Goal: Obtain resource: Download file/media

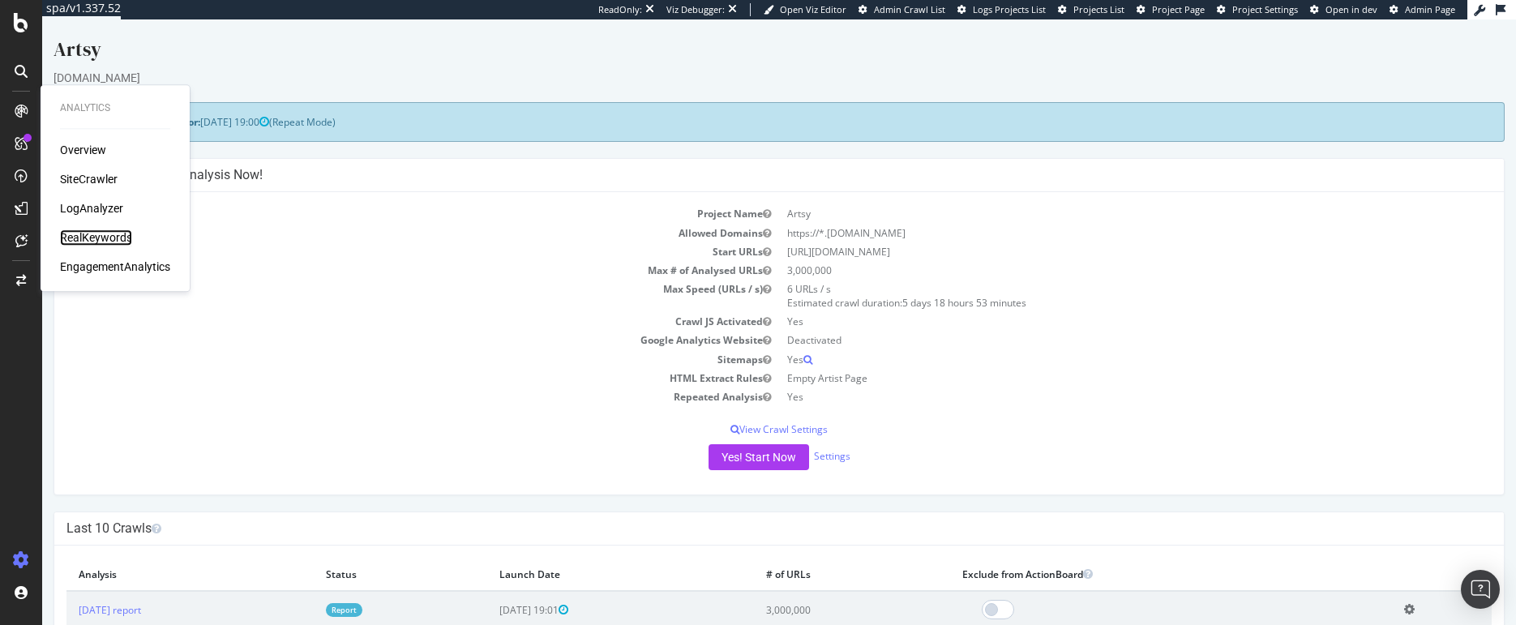
click at [91, 233] on div "RealKeywords" at bounding box center [96, 237] width 72 height 16
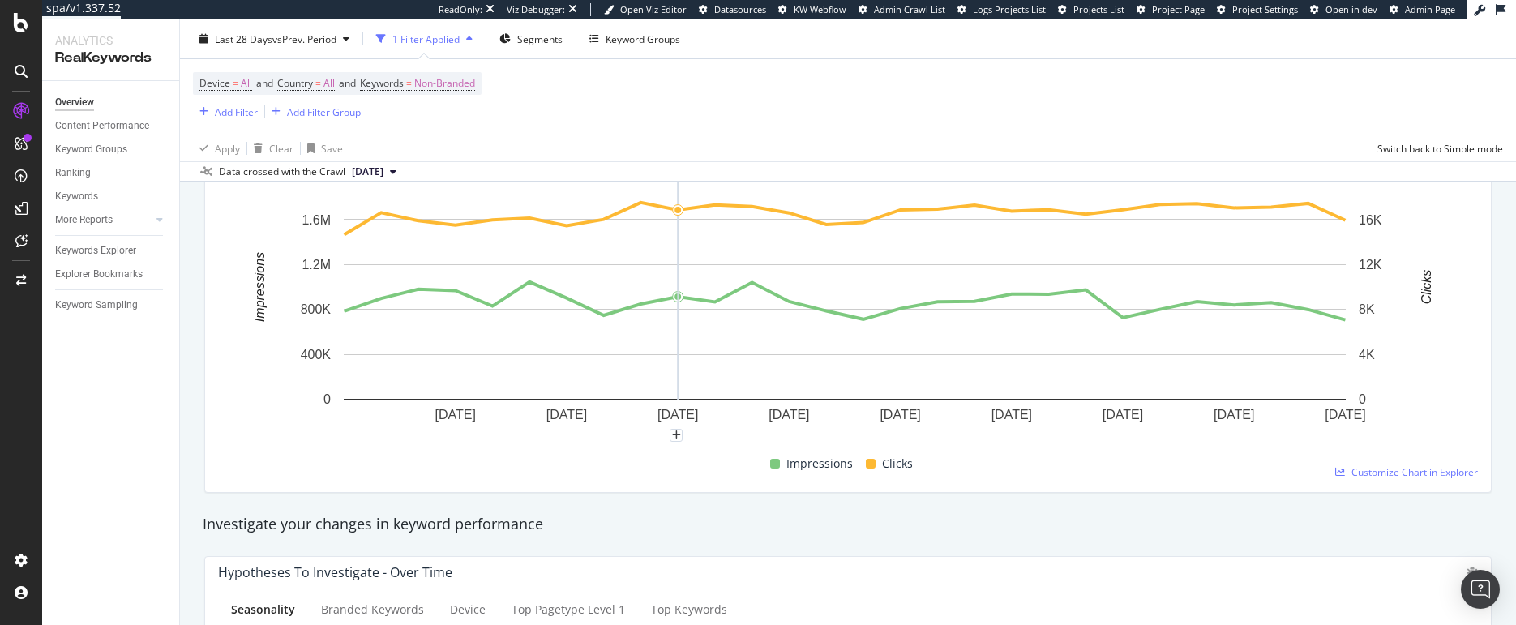
scroll to position [250, 0]
click at [85, 153] on div "Keyword Groups" at bounding box center [91, 149] width 72 height 17
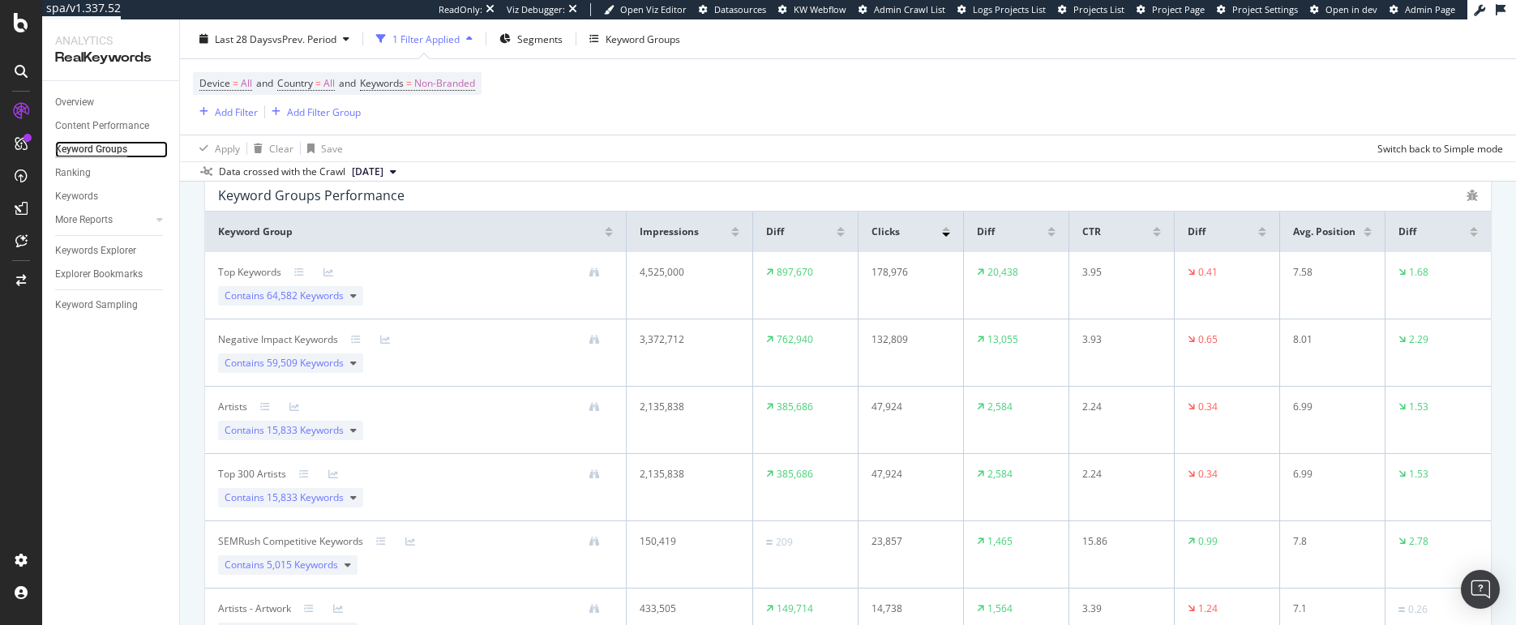
scroll to position [227, 0]
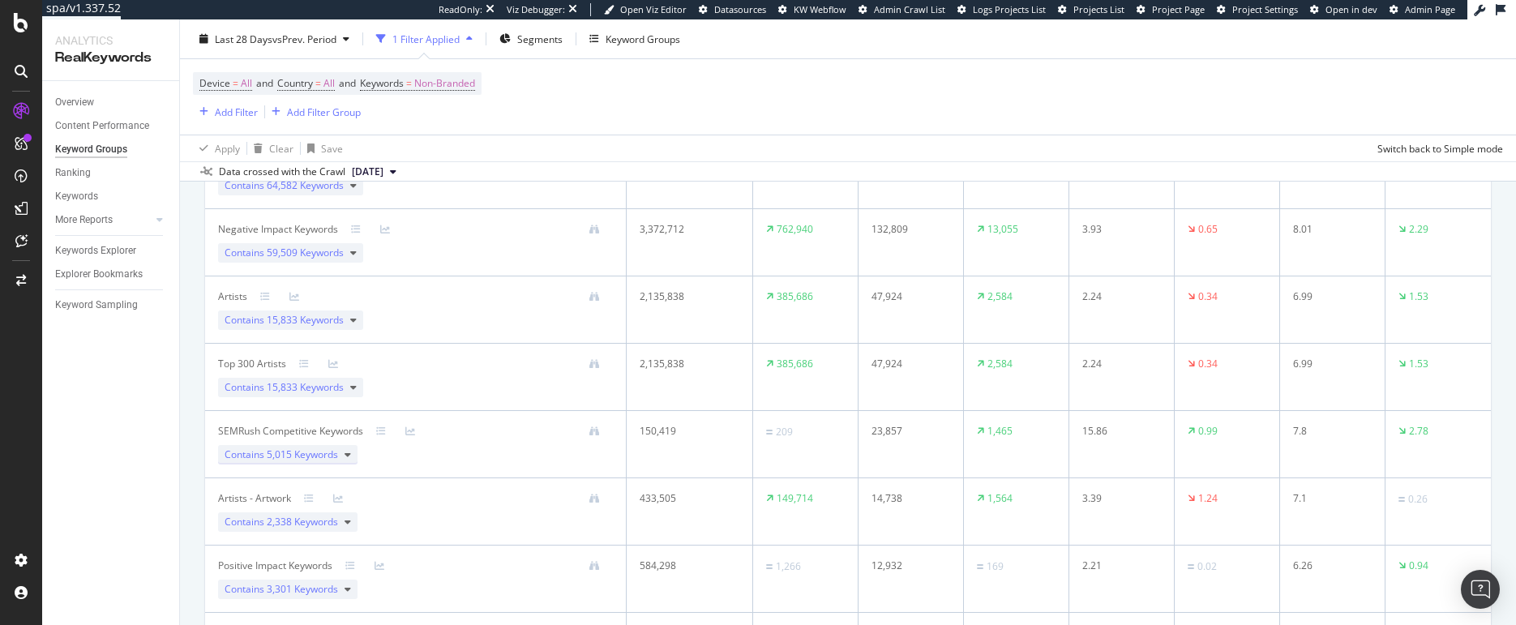
click at [285, 451] on span "5,015 Keywords" at bounding box center [302, 454] width 71 height 14
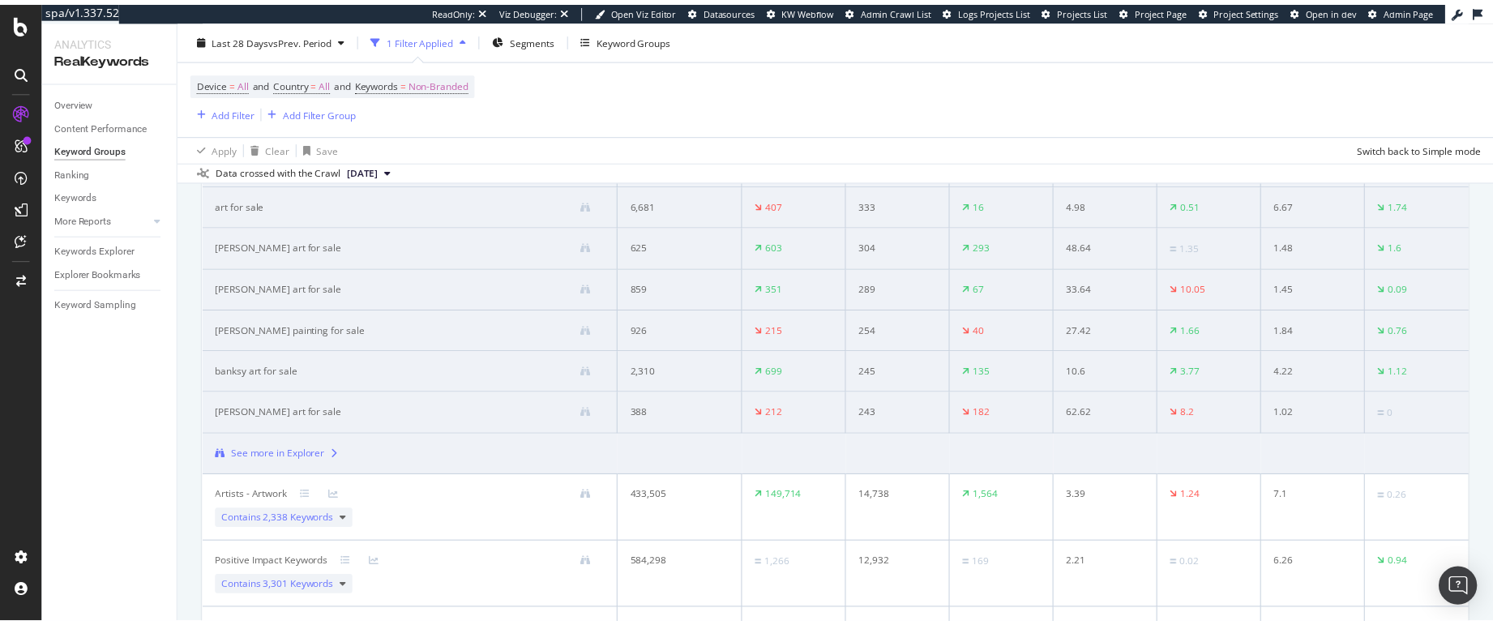
scroll to position [765, 0]
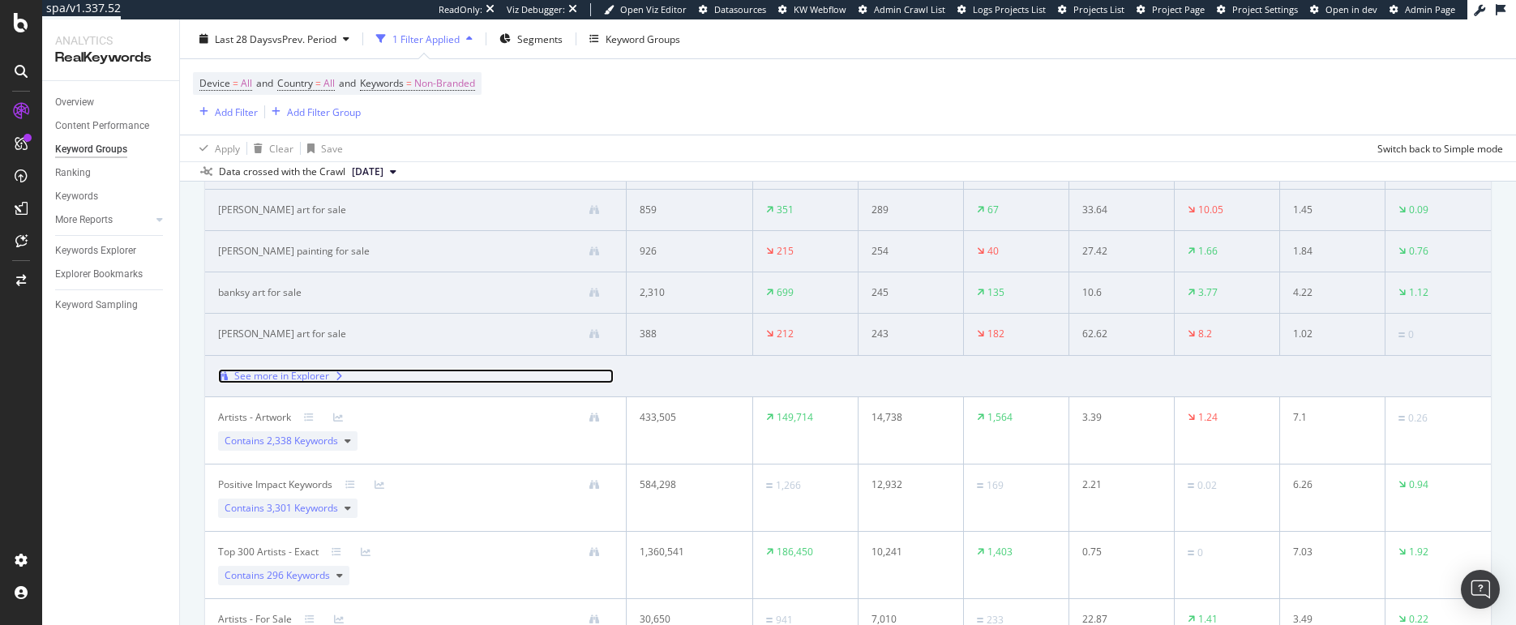
click at [272, 375] on div "See more in Explorer" at bounding box center [281, 376] width 95 height 15
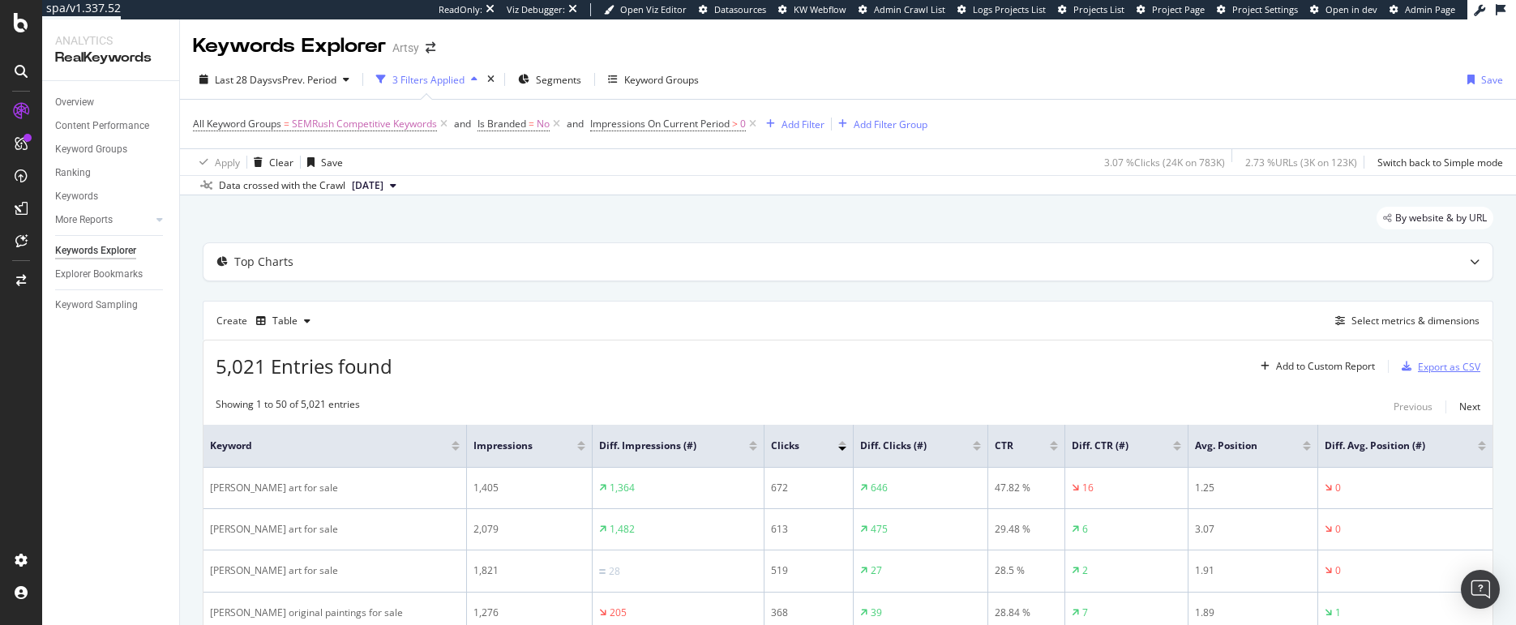
click at [1427, 369] on div "Export as CSV" at bounding box center [1449, 367] width 62 height 14
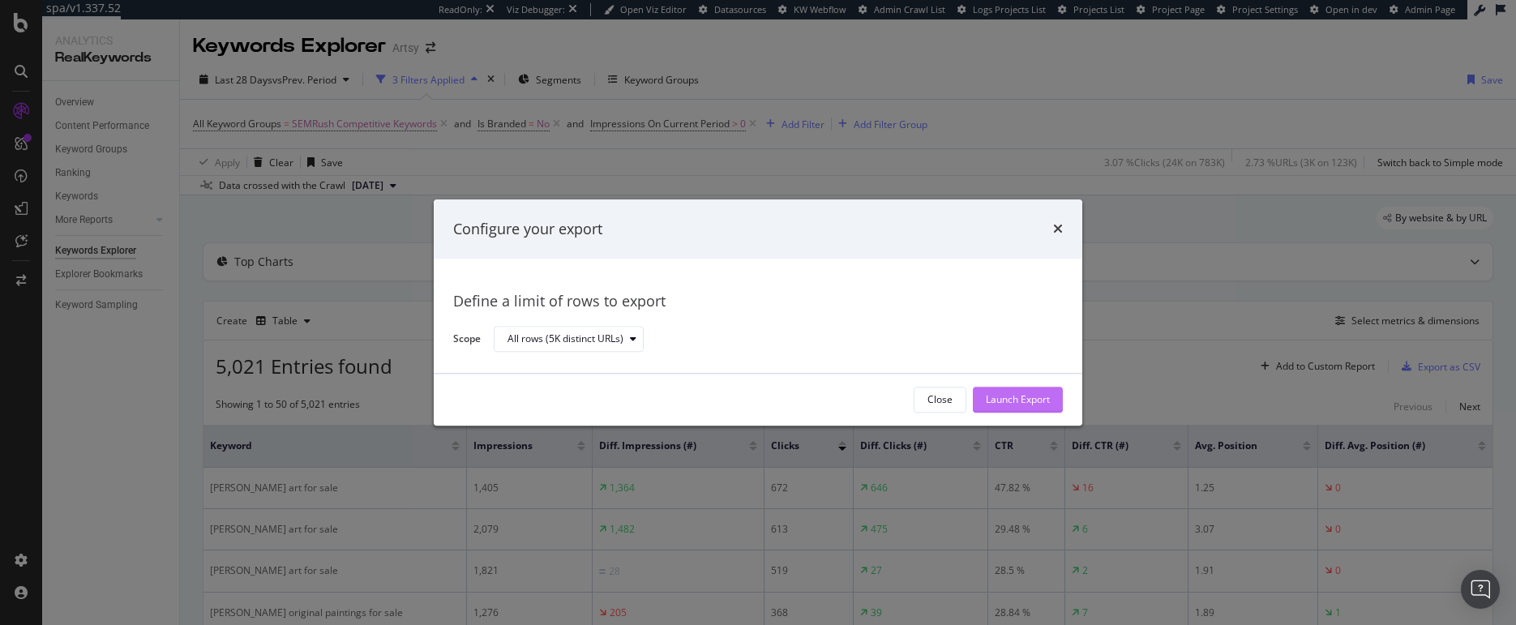
click at [1030, 404] on div "Launch Export" at bounding box center [1018, 400] width 64 height 14
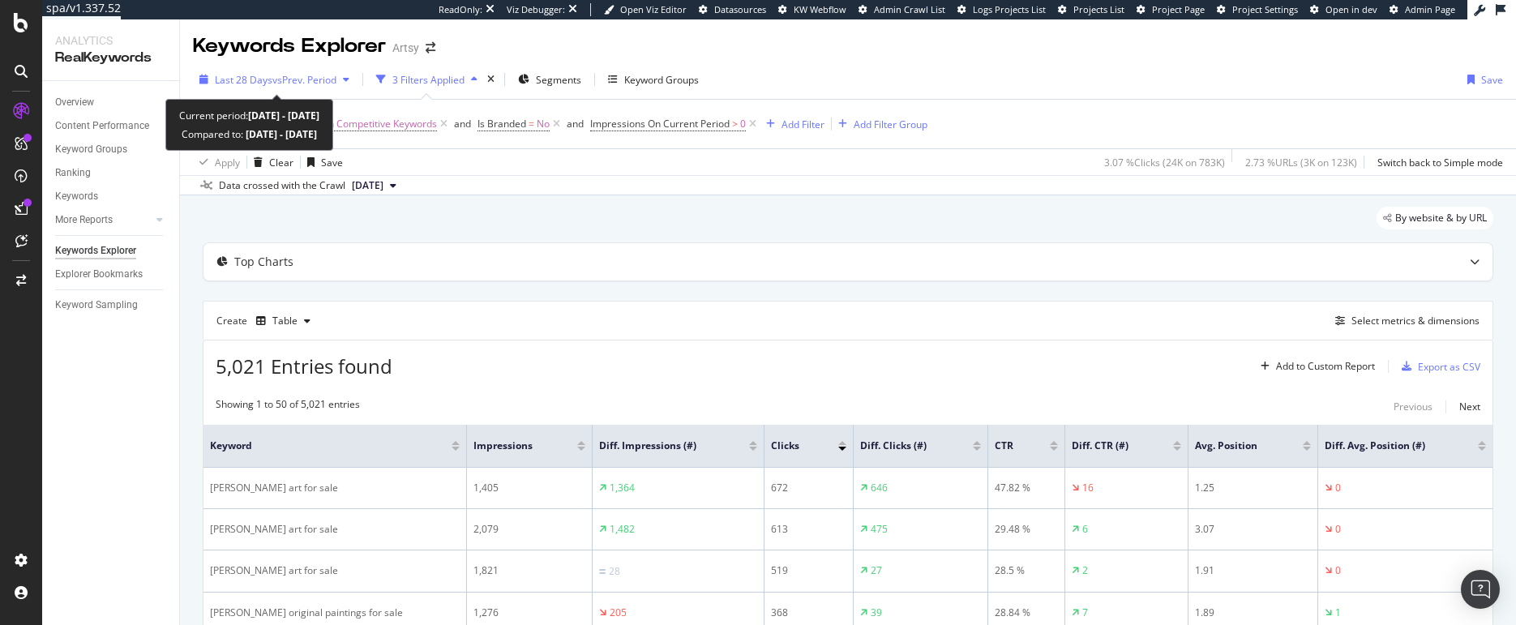
click at [323, 80] on span "vs Prev. Period" at bounding box center [304, 80] width 64 height 14
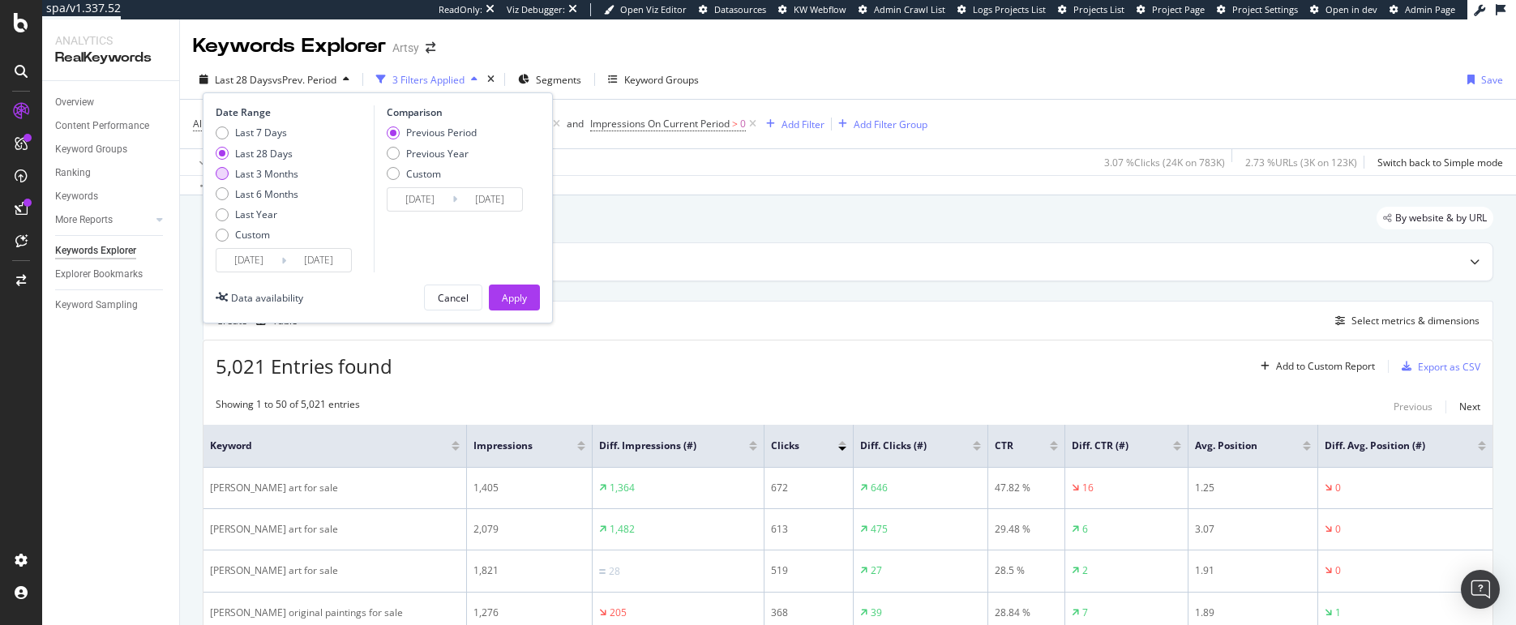
click at [263, 177] on div "Last 3 Months" at bounding box center [266, 174] width 63 height 14
type input "[DATE]"
click at [432, 152] on div "Previous Year" at bounding box center [437, 154] width 62 height 14
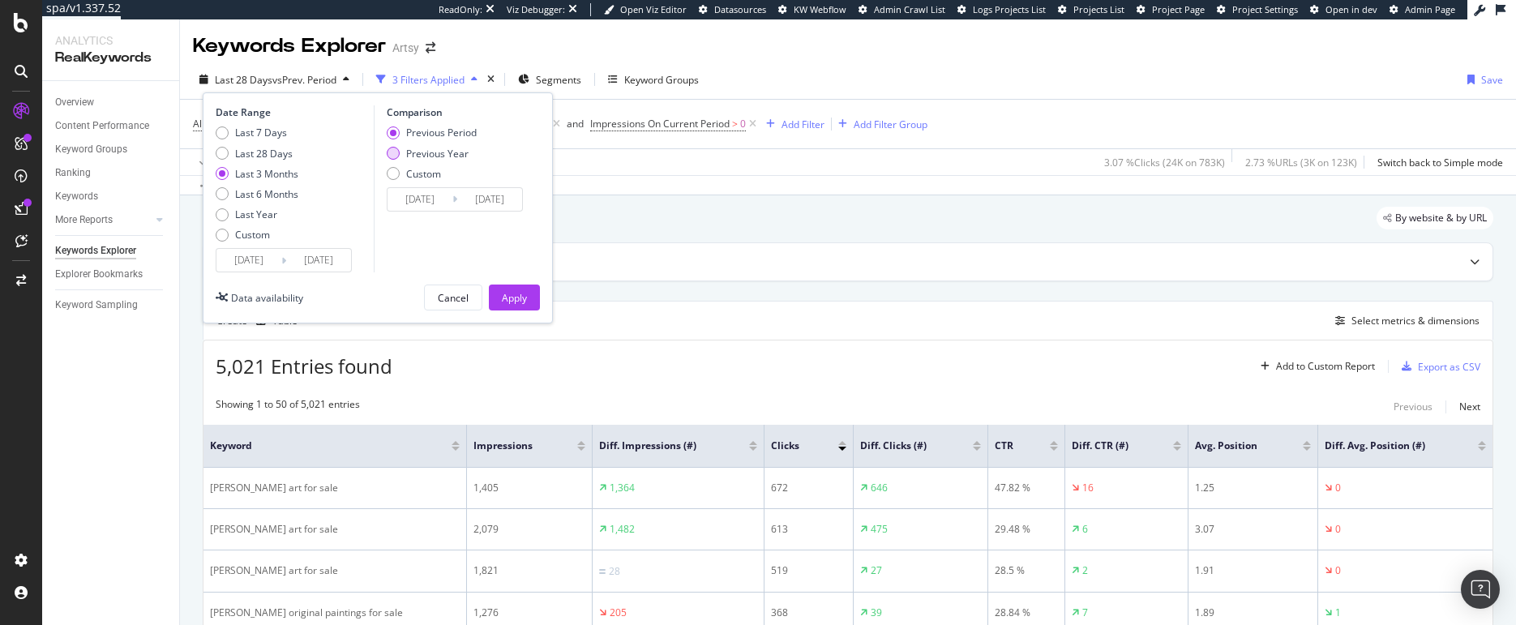
type input "[DATE]"
click at [518, 292] on div "Apply" at bounding box center [514, 298] width 25 height 14
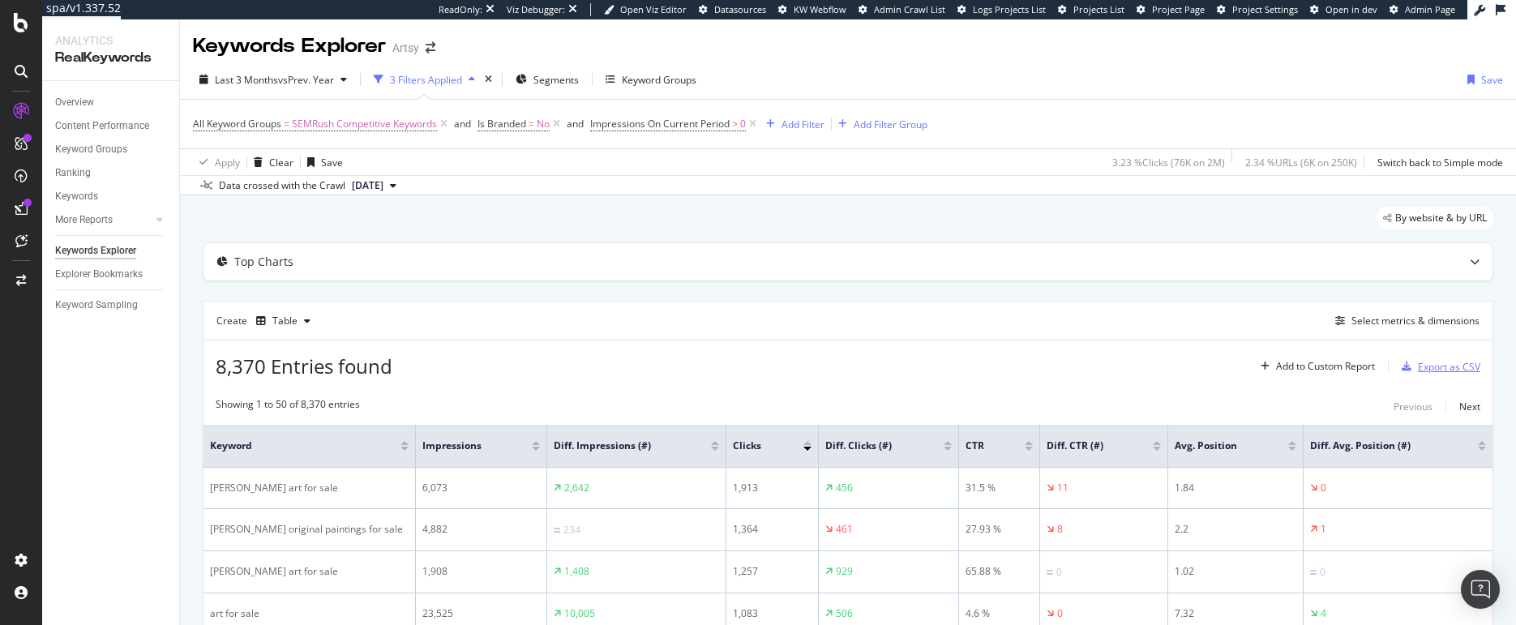
click at [1433, 368] on div "Export as CSV" at bounding box center [1449, 367] width 62 height 14
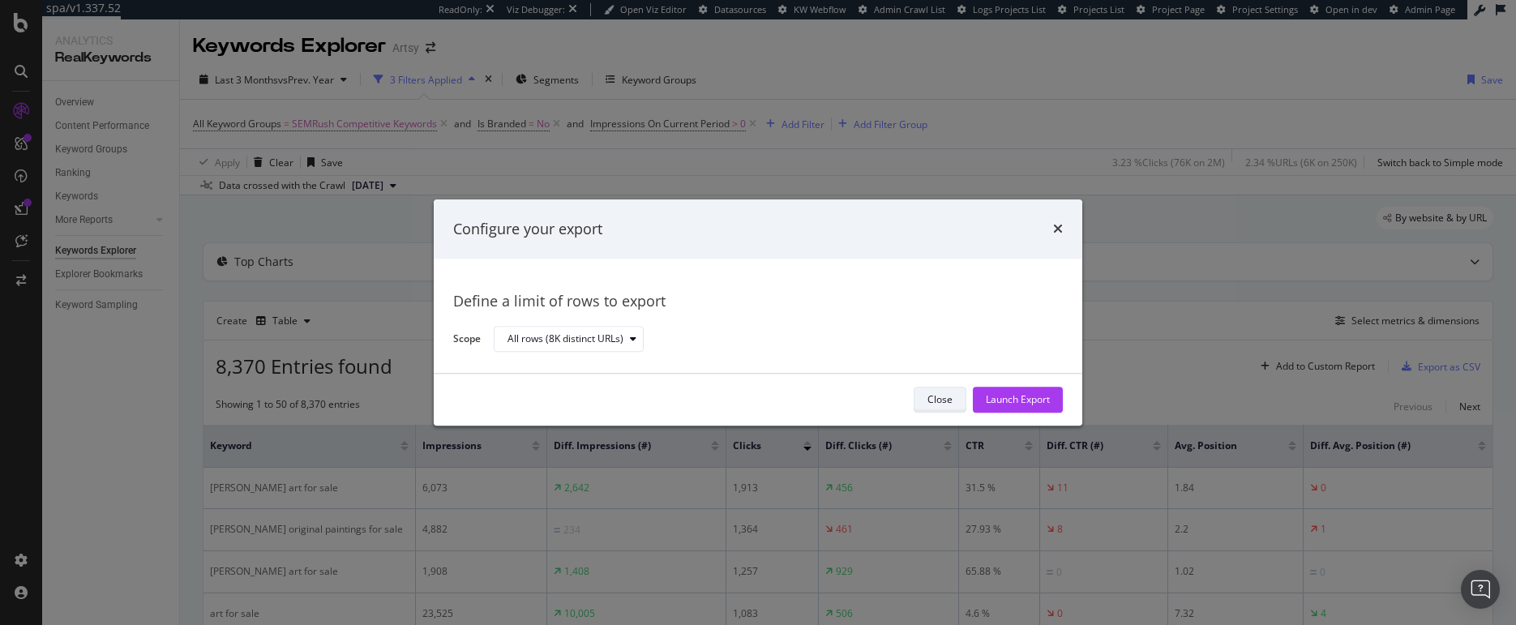
click at [934, 394] on div "Close" at bounding box center [939, 400] width 25 height 14
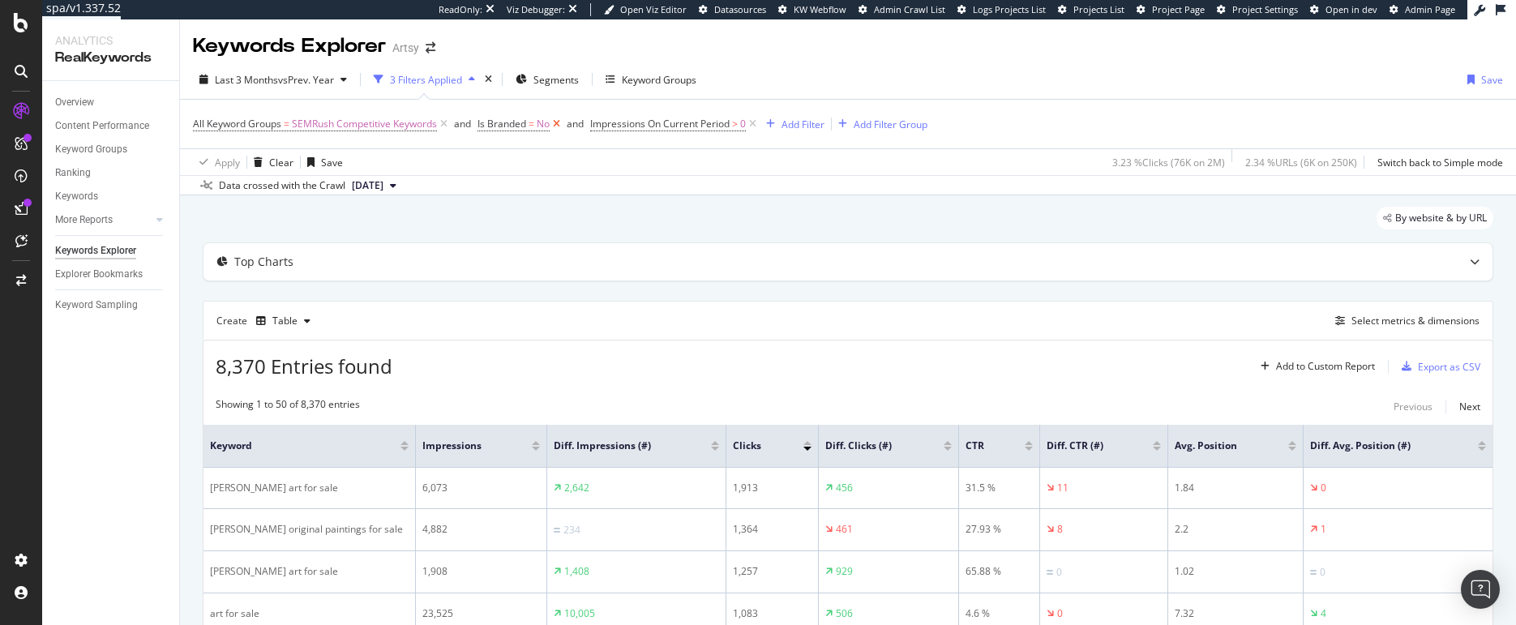
click at [562, 125] on icon at bounding box center [557, 124] width 14 height 16
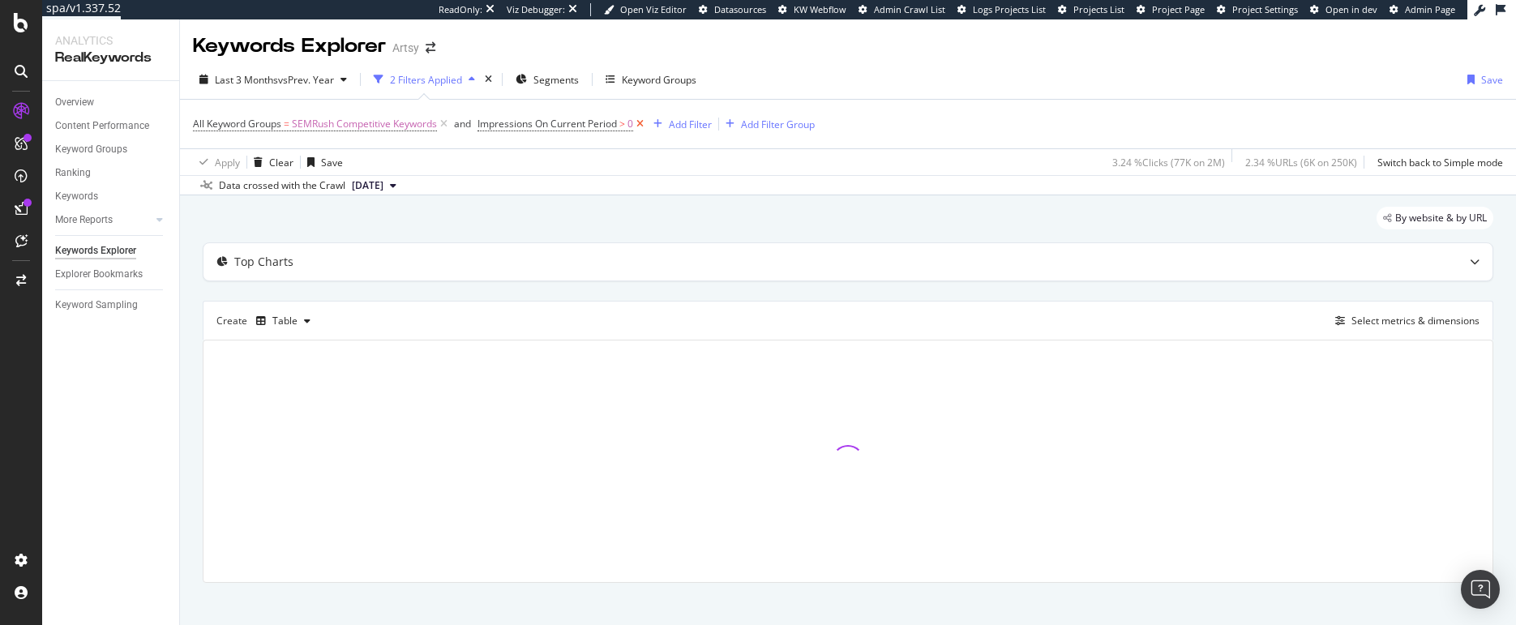
click at [645, 123] on icon at bounding box center [640, 124] width 14 height 16
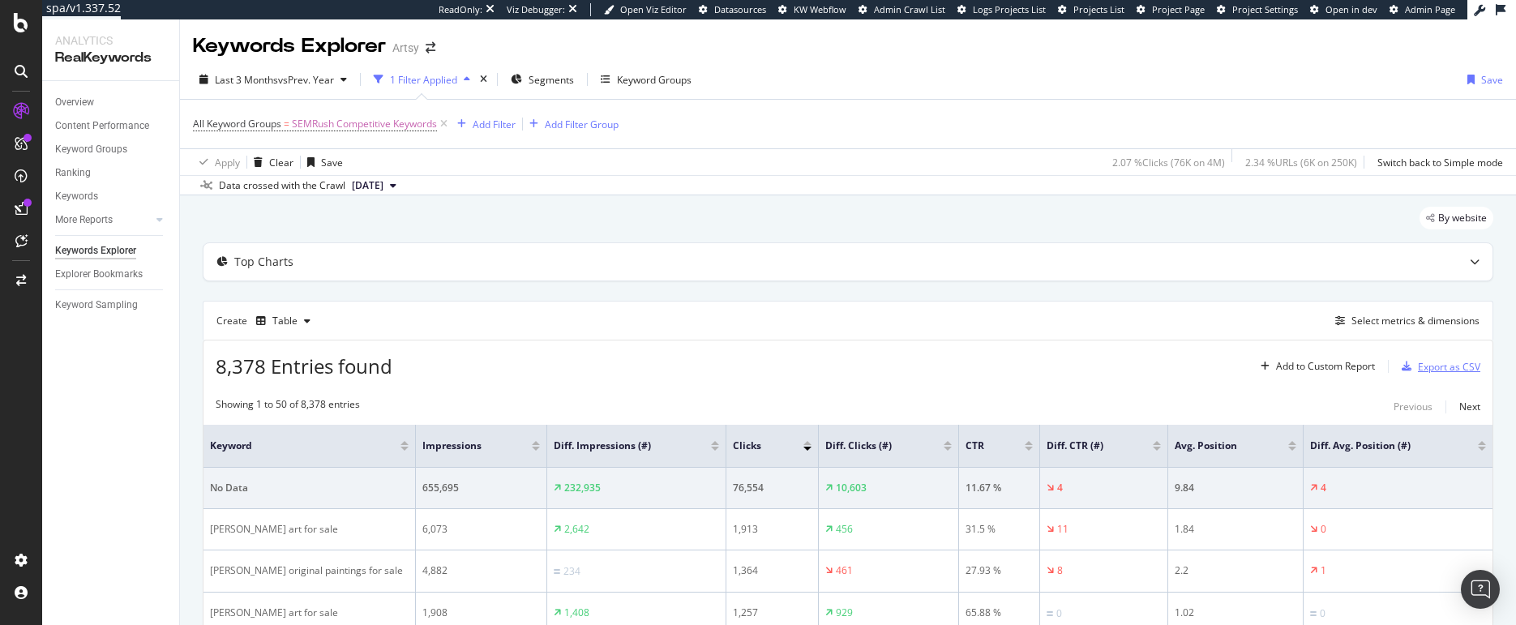
click at [1433, 365] on div "Export as CSV" at bounding box center [1449, 367] width 62 height 14
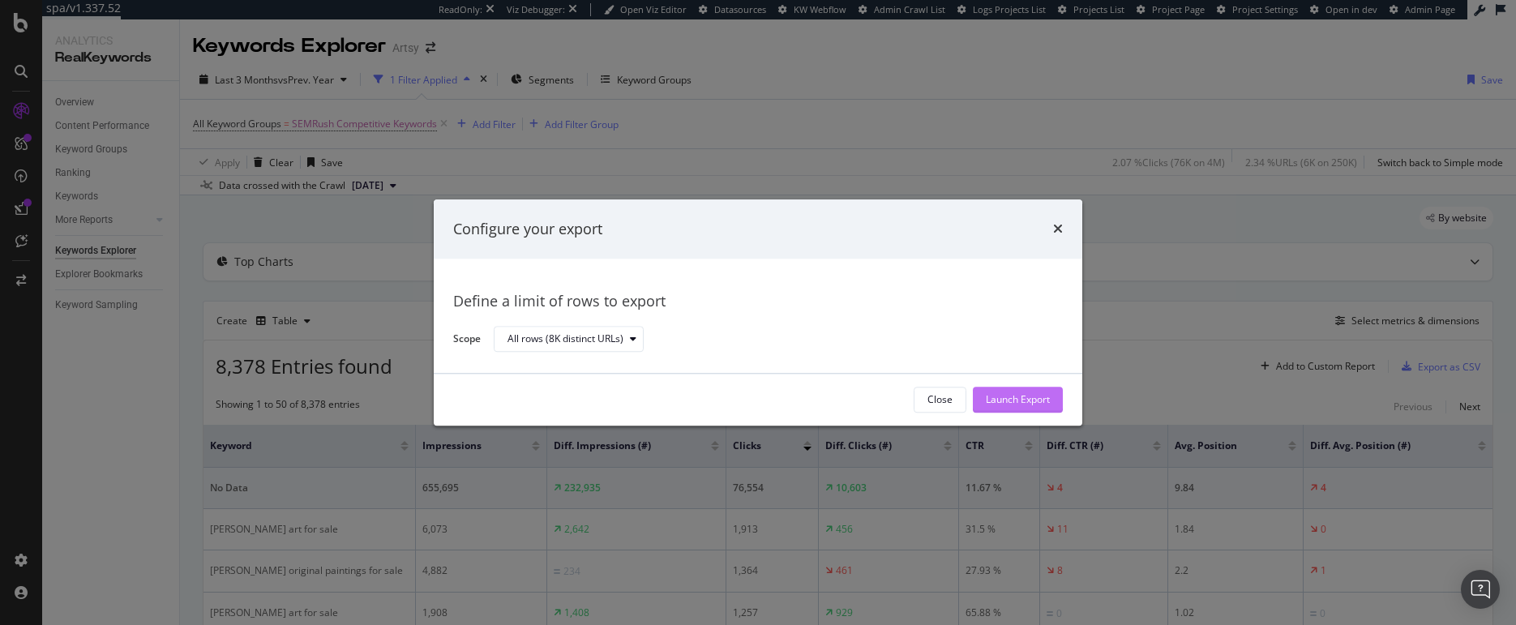
click at [1024, 399] on div "Launch Export" at bounding box center [1018, 400] width 64 height 14
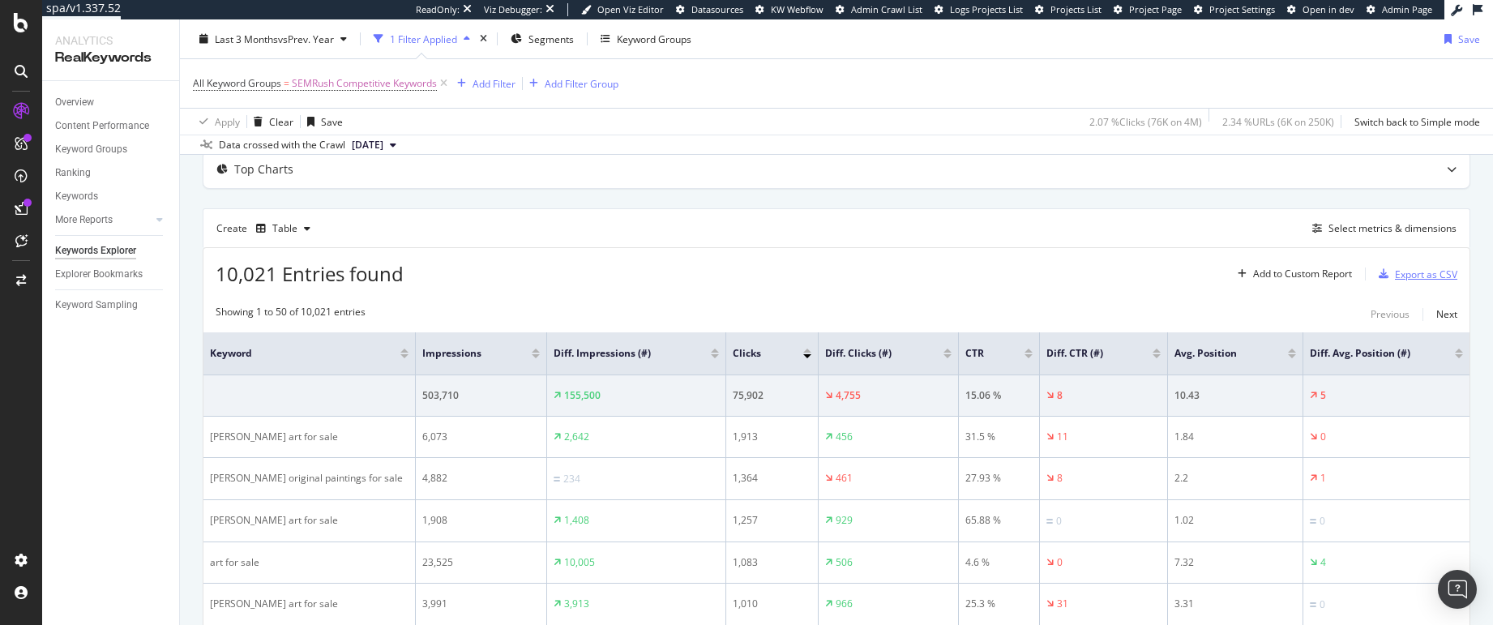
scroll to position [84, 0]
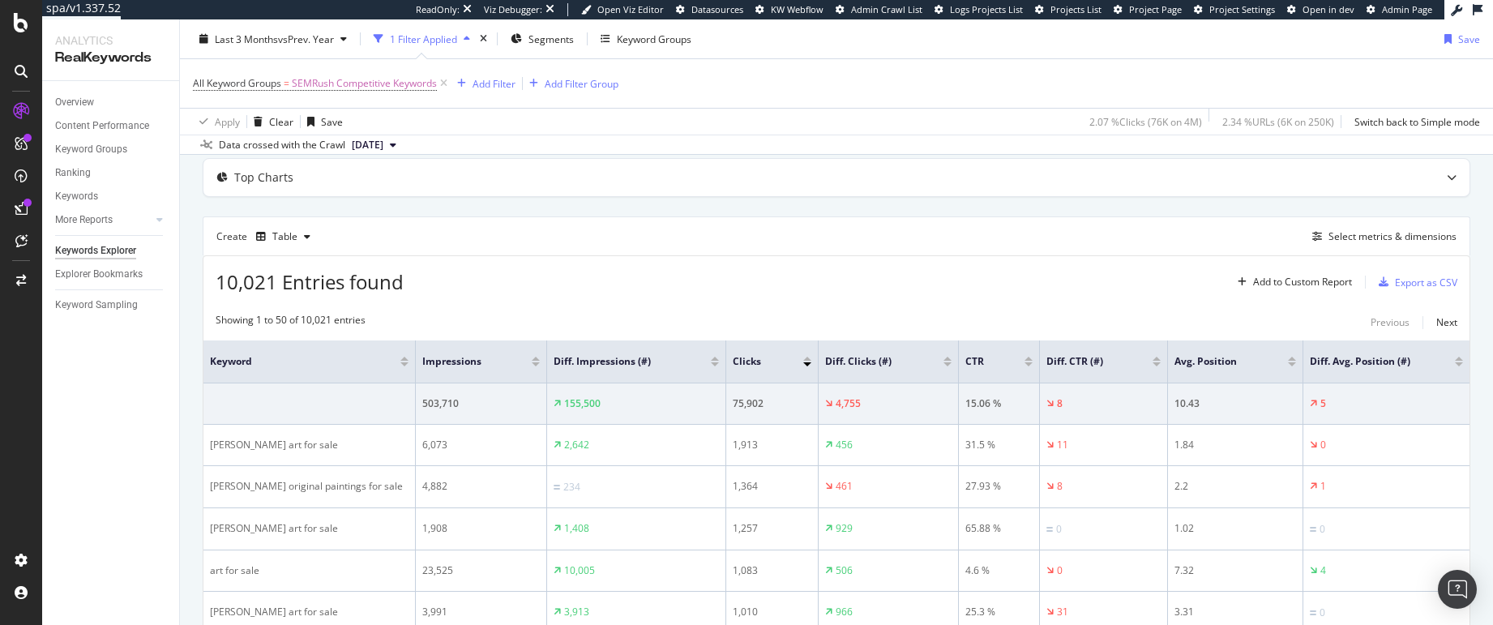
click at [407, 357] on div at bounding box center [404, 359] width 8 height 4
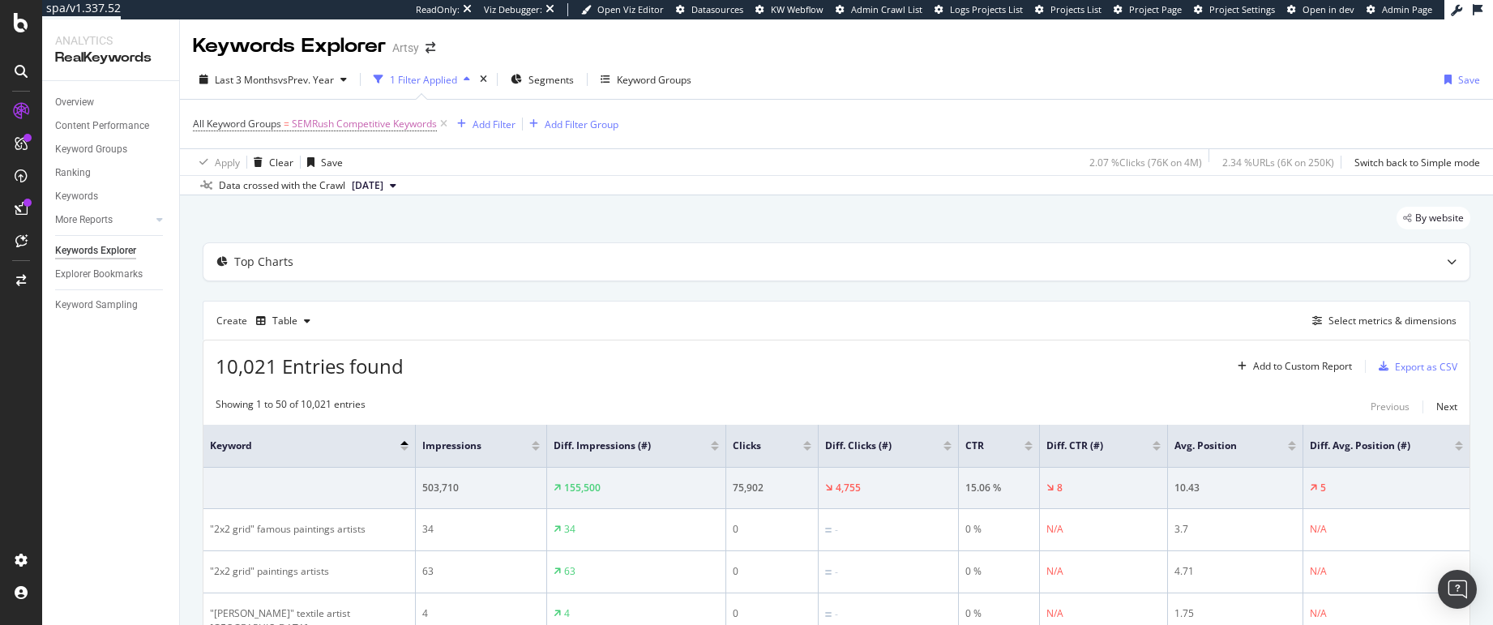
click at [537, 447] on div at bounding box center [536, 449] width 8 height 4
click at [501, 123] on div "Add Filter" at bounding box center [494, 125] width 43 height 14
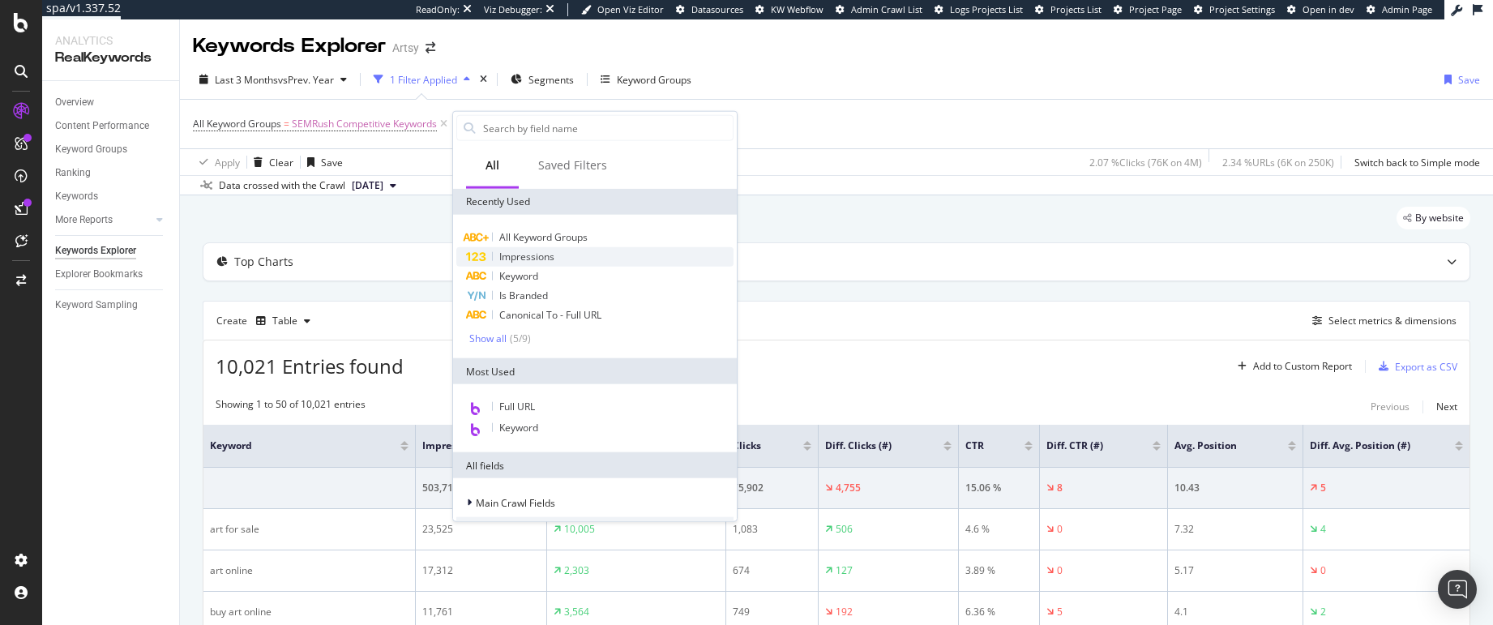
click at [520, 258] on span "Impressions" at bounding box center [526, 257] width 55 height 14
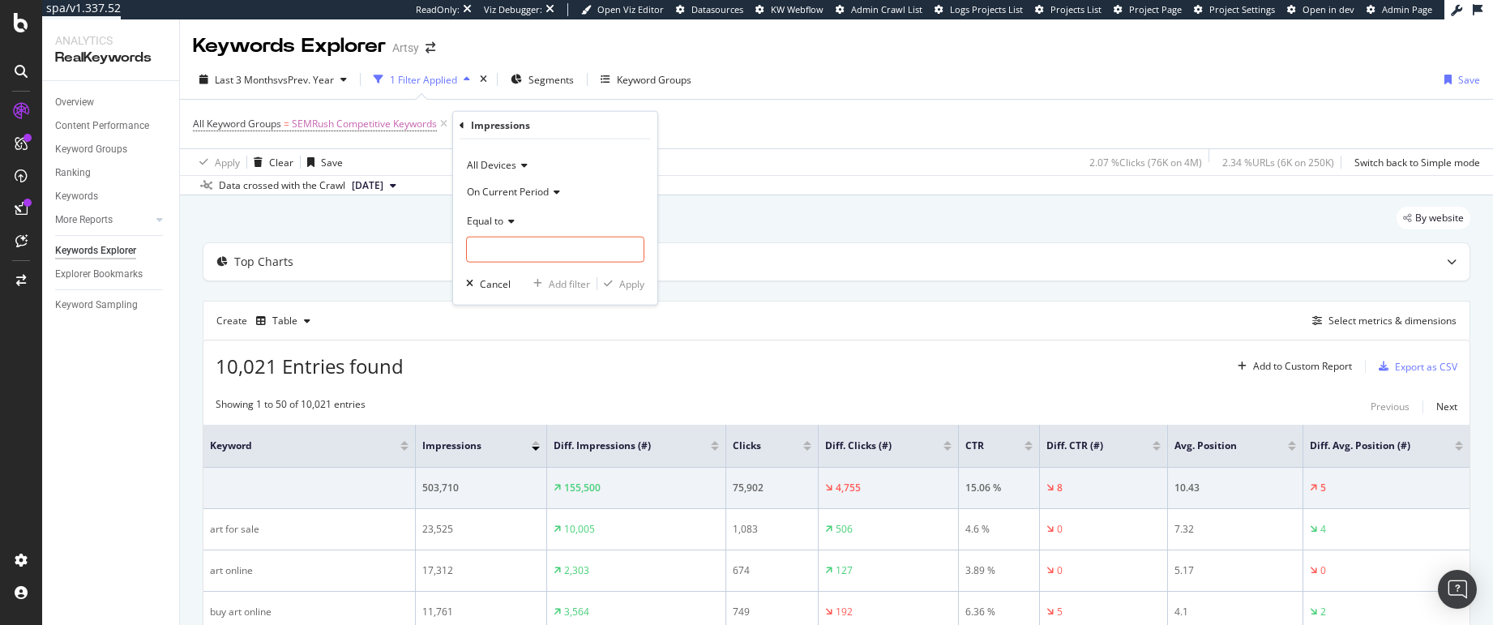
click at [509, 219] on icon at bounding box center [508, 221] width 11 height 10
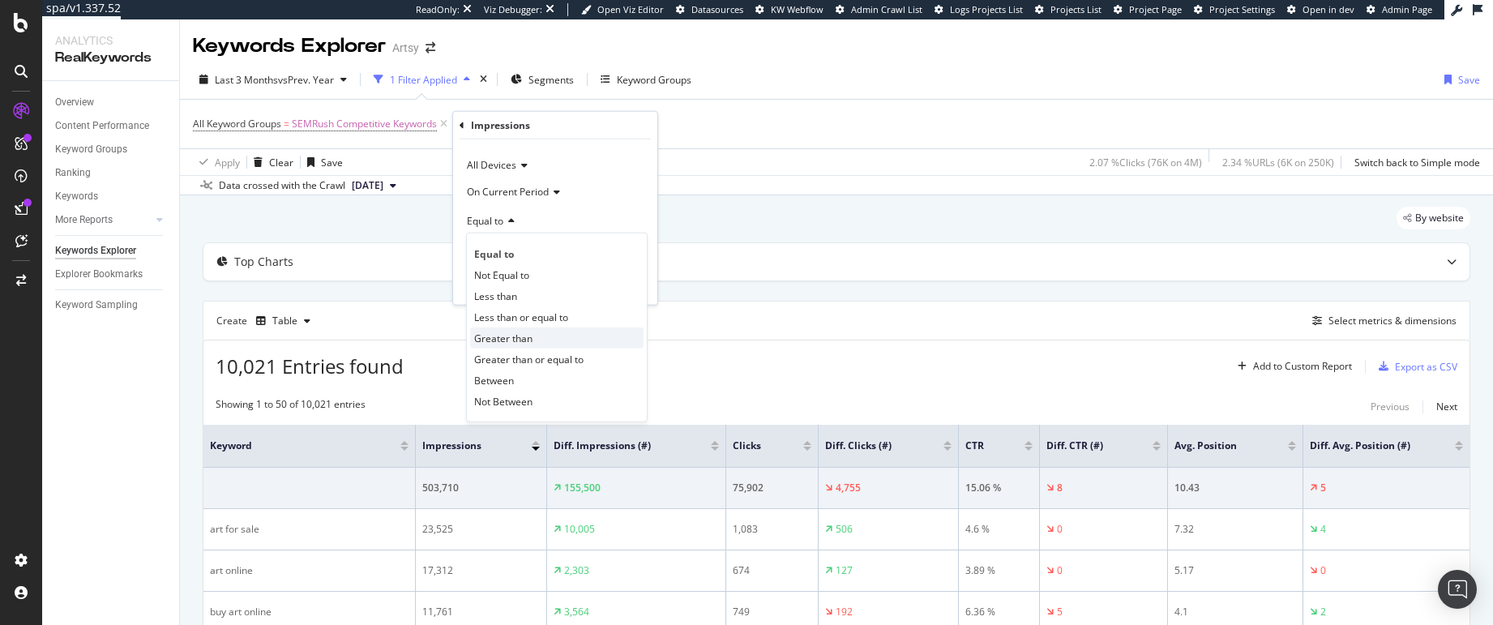
click at [508, 338] on span "Greater than" at bounding box center [503, 338] width 58 height 14
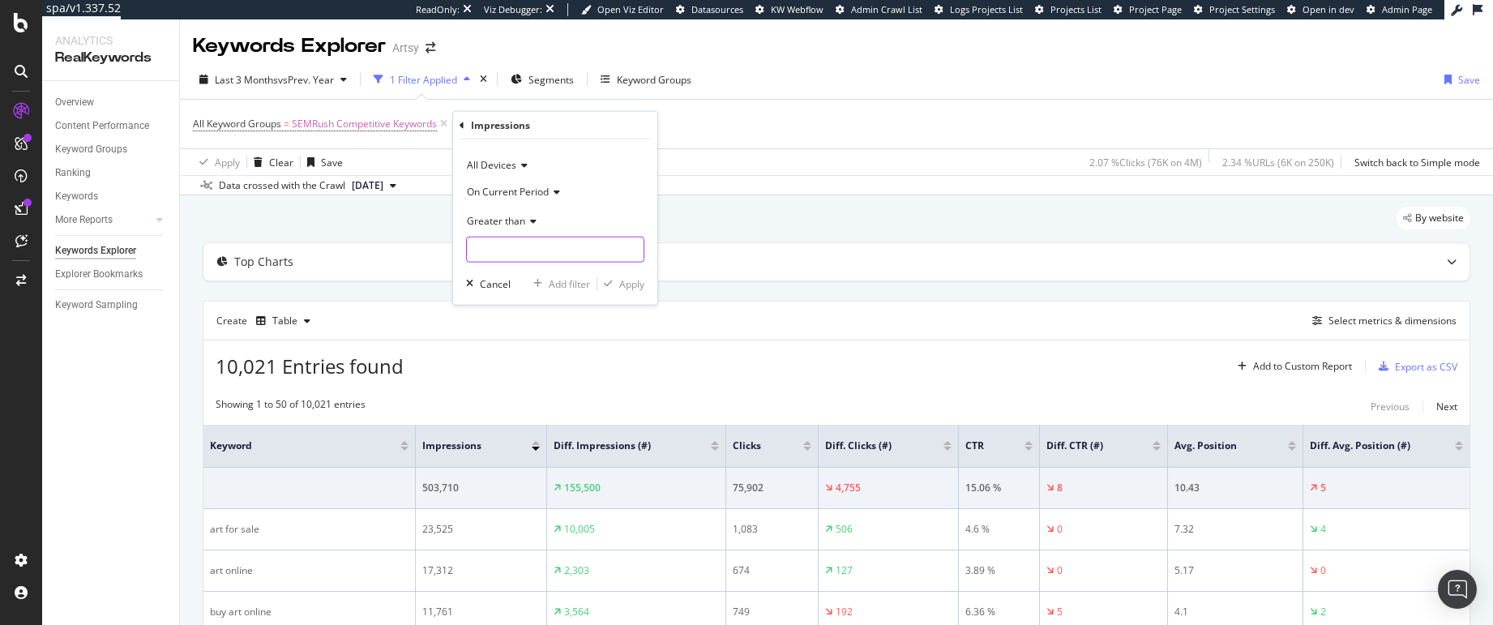
click at [519, 246] on input "number" at bounding box center [555, 250] width 178 height 26
type input "100"
click at [635, 289] on div "Apply" at bounding box center [631, 283] width 25 height 14
